Goal: Find specific page/section: Find specific page/section

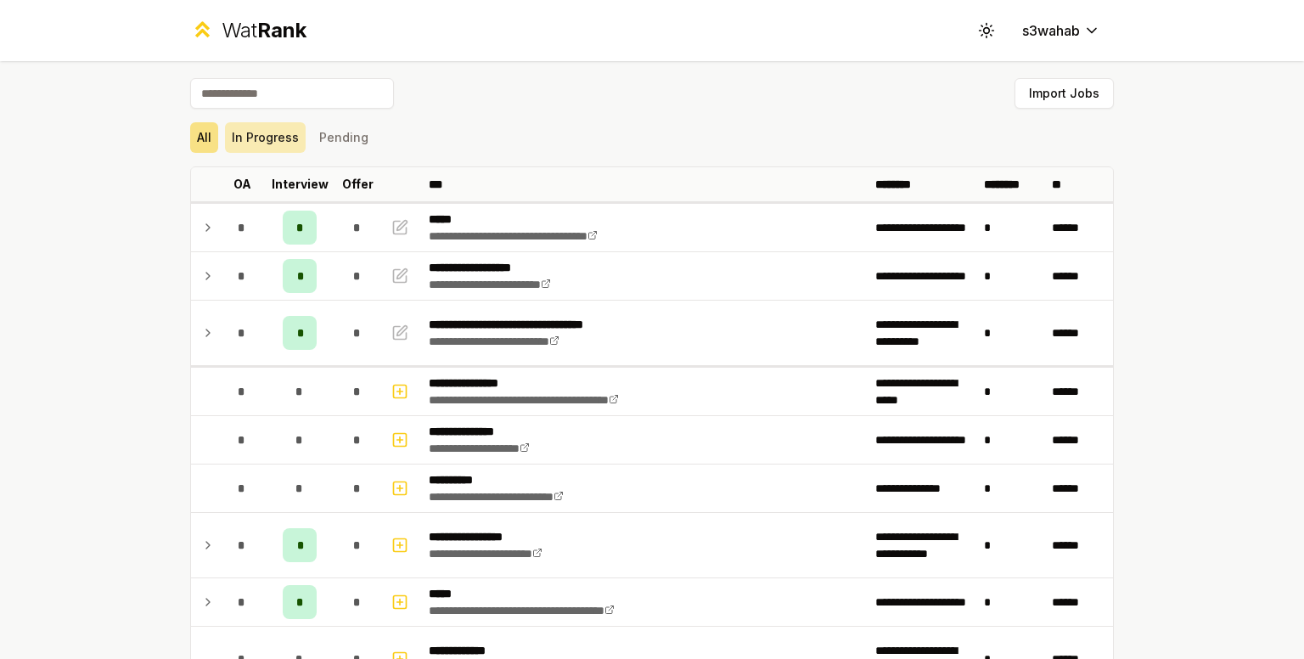
click at [288, 133] on button "In Progress" at bounding box center [265, 137] width 81 height 31
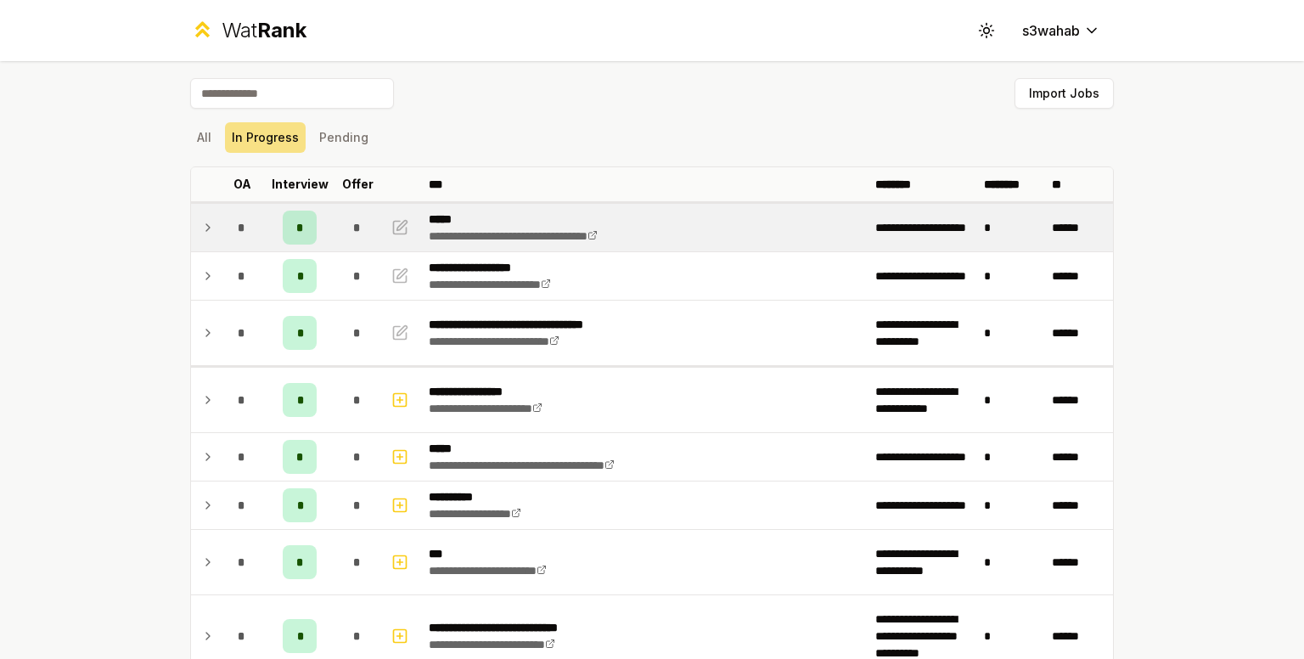
click at [205, 223] on icon at bounding box center [208, 227] width 14 height 20
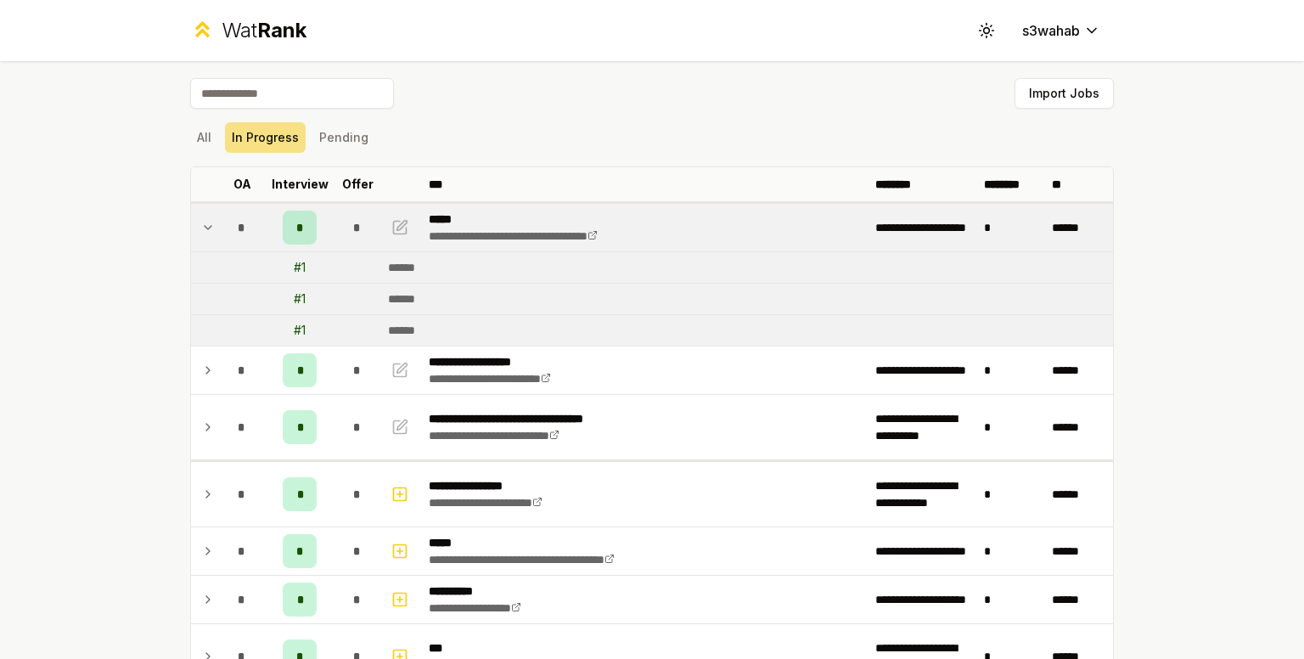
click at [205, 223] on icon at bounding box center [208, 227] width 14 height 20
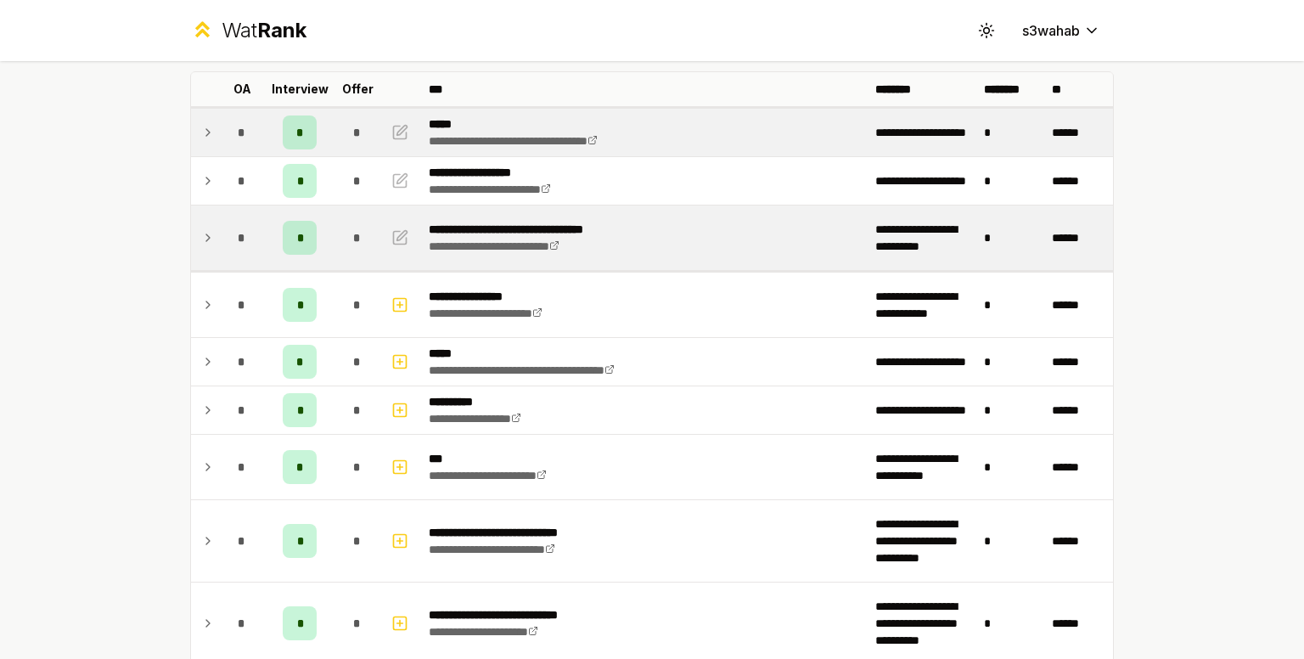
scroll to position [95, 0]
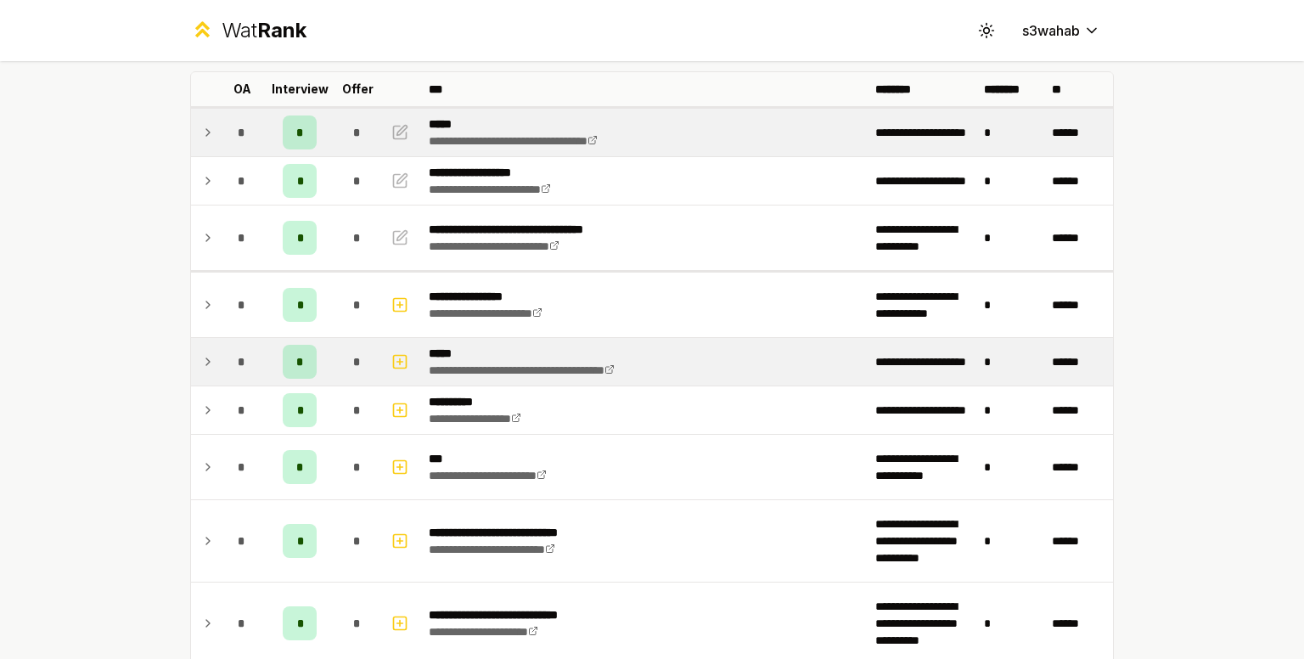
click at [201, 363] on icon at bounding box center [208, 362] width 14 height 20
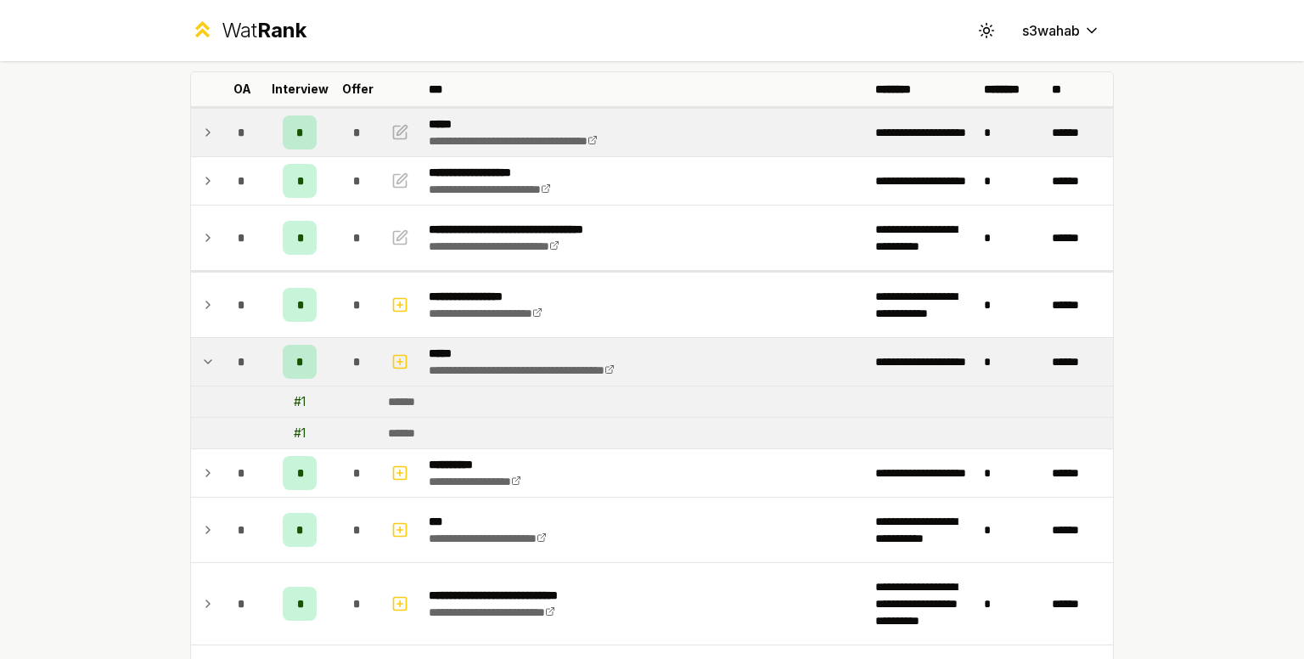
scroll to position [0, 0]
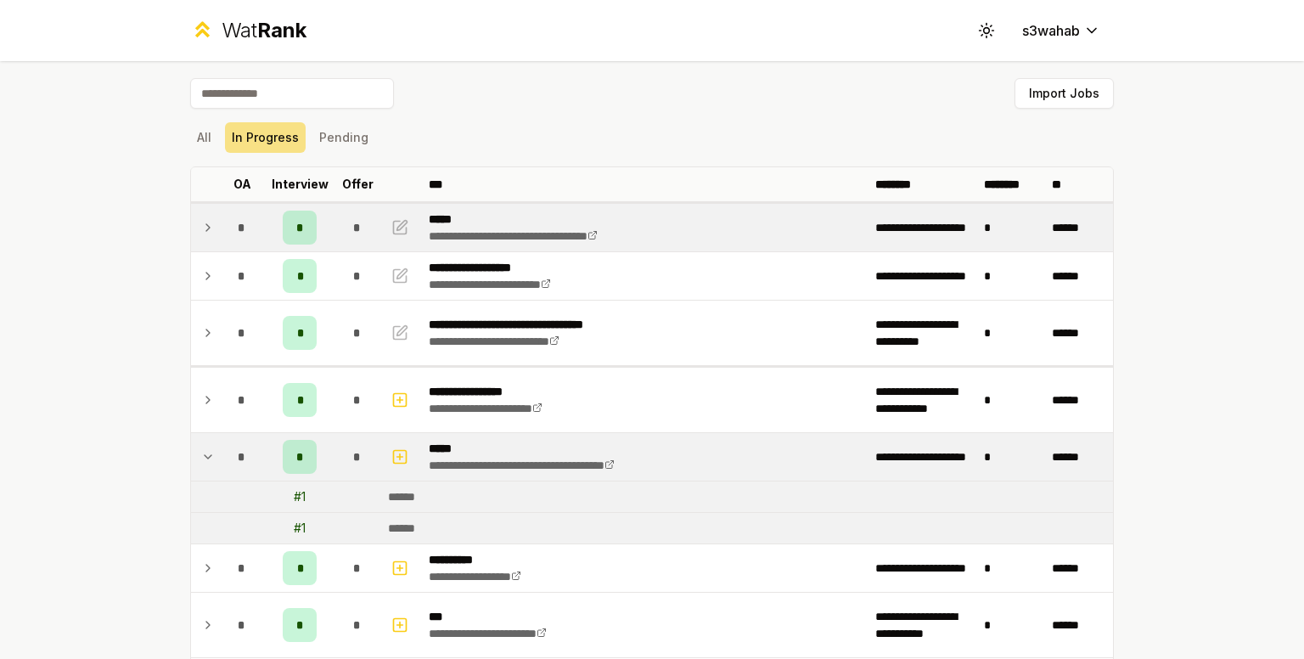
click at [210, 222] on td at bounding box center [204, 228] width 27 height 48
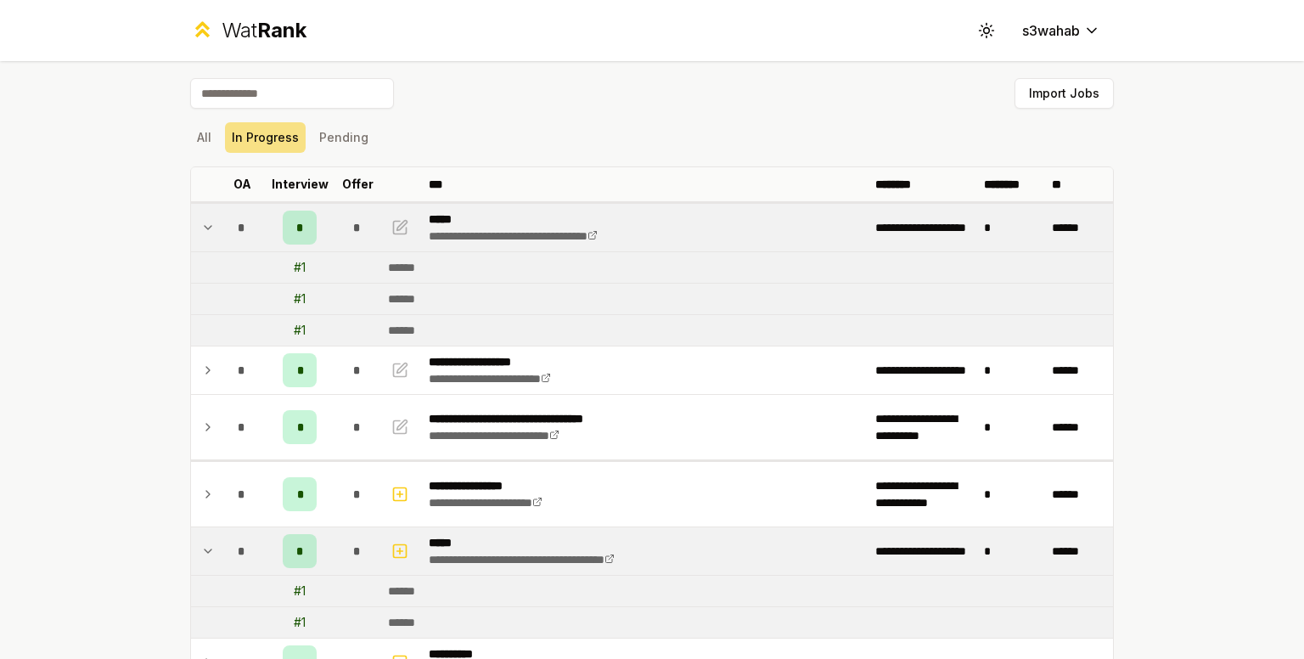
click at [210, 222] on td at bounding box center [204, 228] width 27 height 48
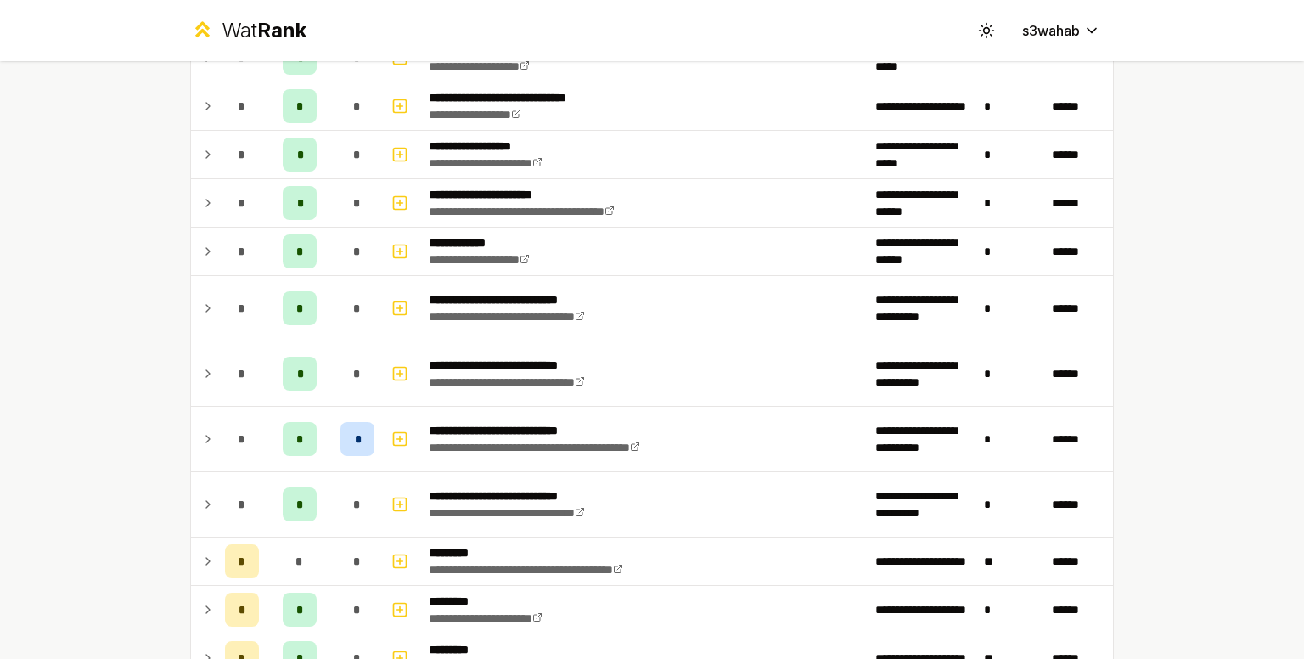
scroll to position [1134, 0]
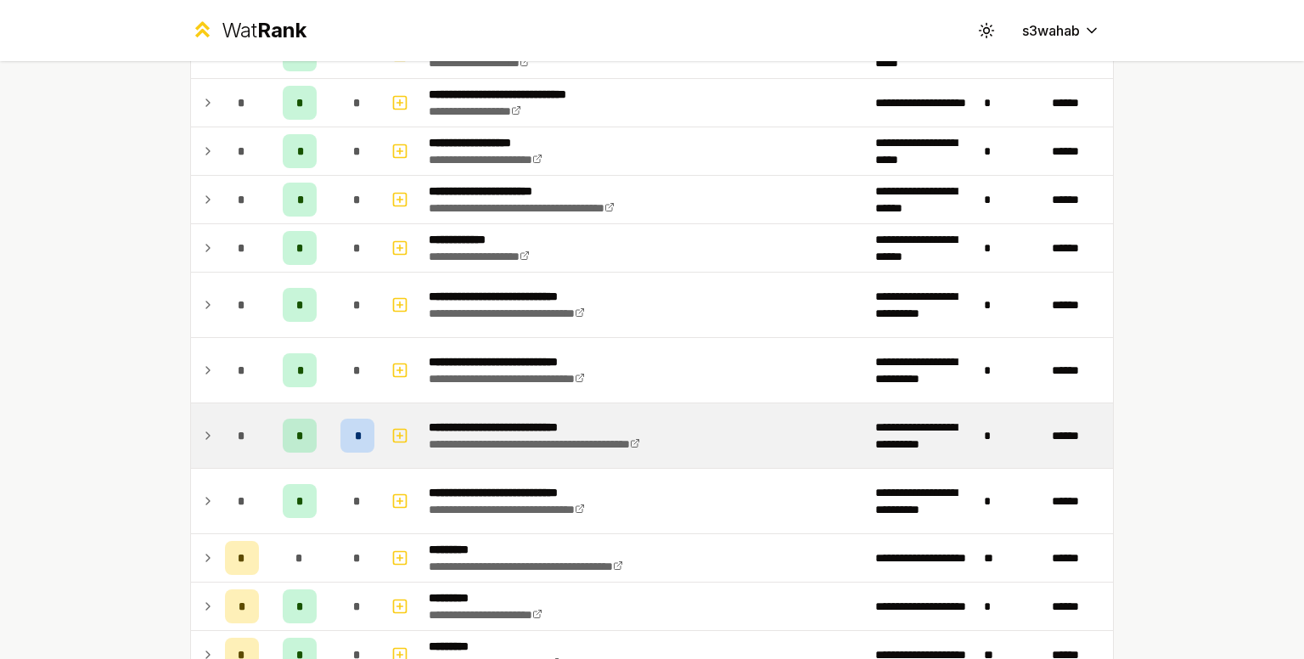
click at [355, 431] on div "*" at bounding box center [358, 436] width 34 height 34
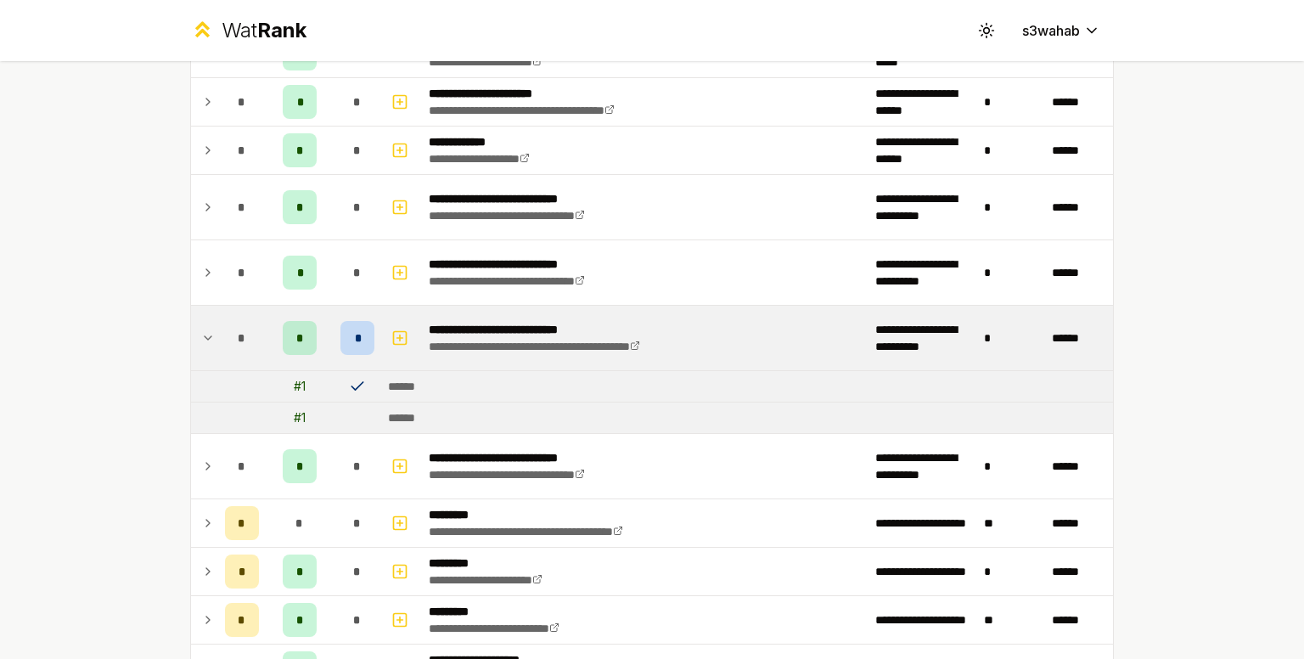
scroll to position [1247, 0]
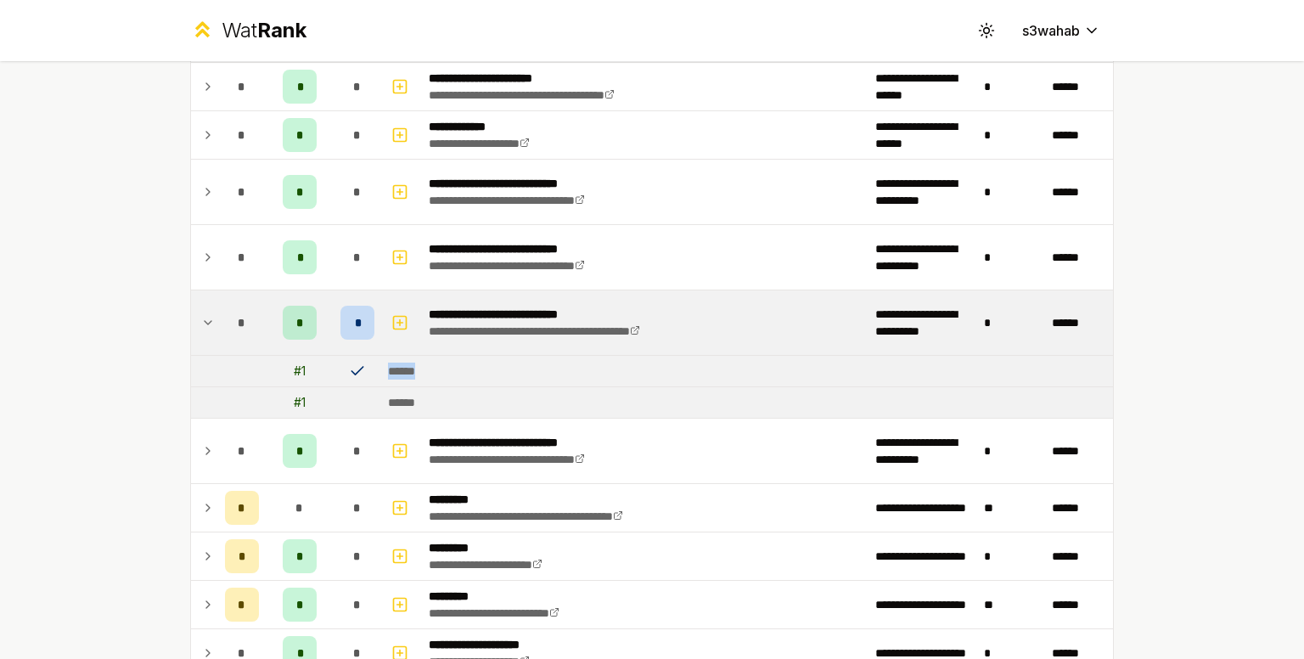
drag, startPoint x: 380, startPoint y: 363, endPoint x: 464, endPoint y: 365, distance: 84.1
click at [464, 365] on td "******" at bounding box center [747, 371] width 732 height 31
